Goal: Information Seeking & Learning: Learn about a topic

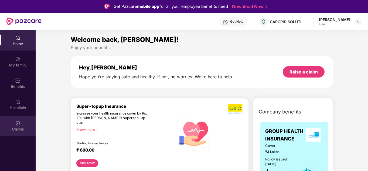
click at [21, 122] on div "Claims" at bounding box center [18, 126] width 36 height 20
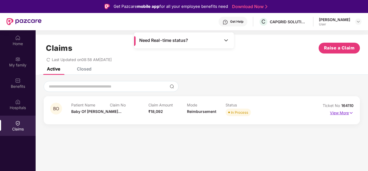
click at [340, 111] on p "View More" at bounding box center [341, 112] width 23 height 7
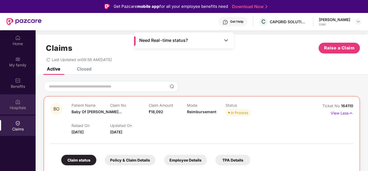
click at [19, 101] on img at bounding box center [17, 101] width 5 height 5
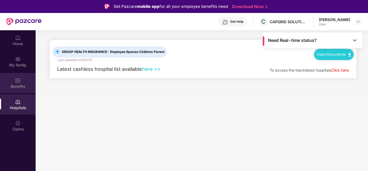
click at [28, 80] on div "Benefits" at bounding box center [18, 83] width 36 height 20
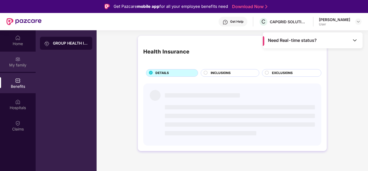
click at [24, 66] on div "My family" at bounding box center [18, 64] width 36 height 5
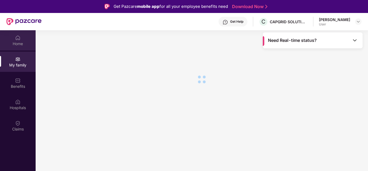
click at [22, 46] on div "Home" at bounding box center [18, 43] width 36 height 5
